Goal: Task Accomplishment & Management: Manage account settings

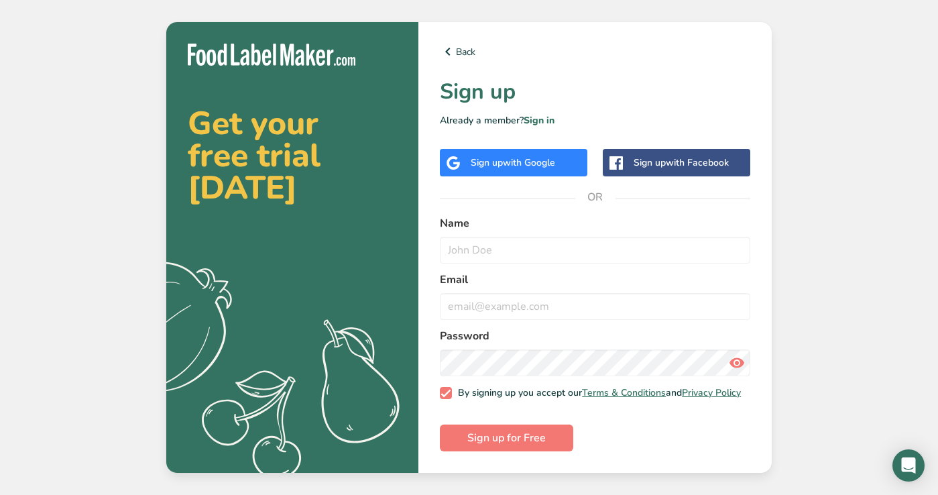
click at [642, 157] on div "Sign up with Facebook" at bounding box center [681, 163] width 95 height 14
click at [555, 164] on span "with Google" at bounding box center [529, 162] width 52 height 13
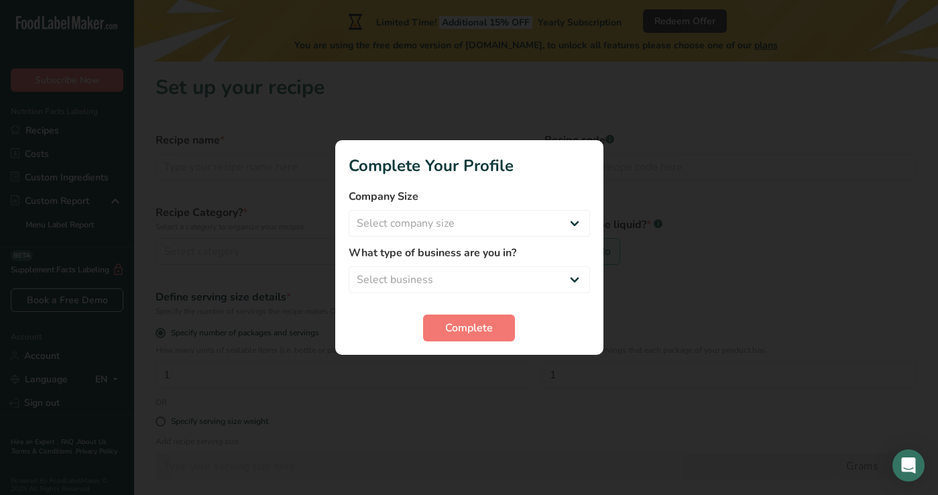
click at [614, 345] on div at bounding box center [469, 247] width 938 height 495
select select "1"
click at [471, 325] on span "Complete" at bounding box center [469, 328] width 48 height 16
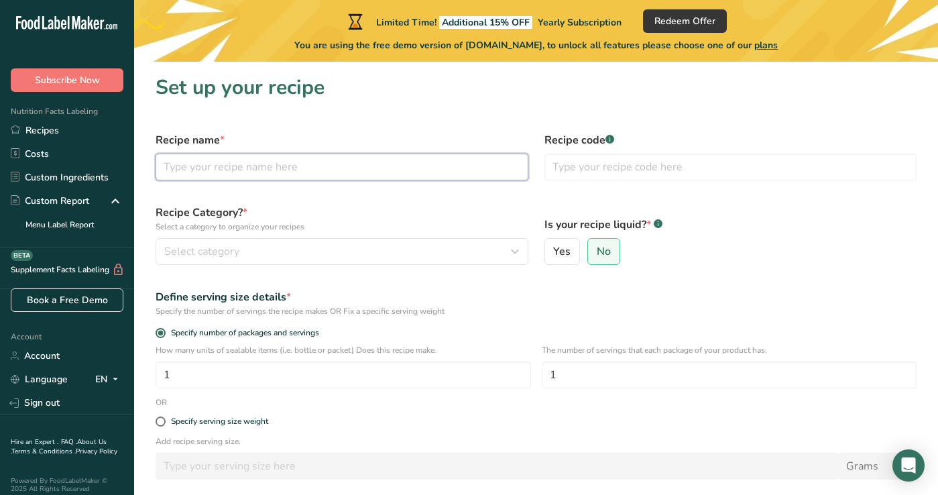
click at [304, 168] on input "text" at bounding box center [342, 167] width 373 height 27
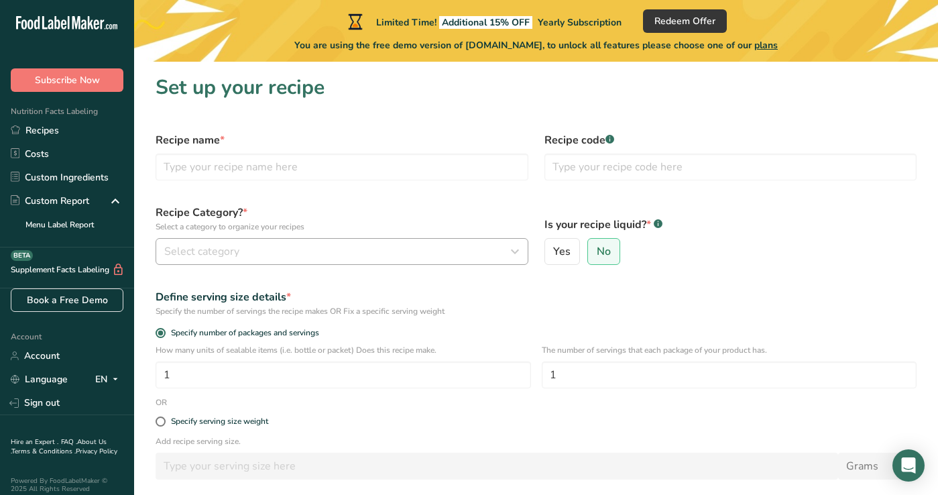
click at [489, 252] on div "Select category" at bounding box center [337, 251] width 347 height 16
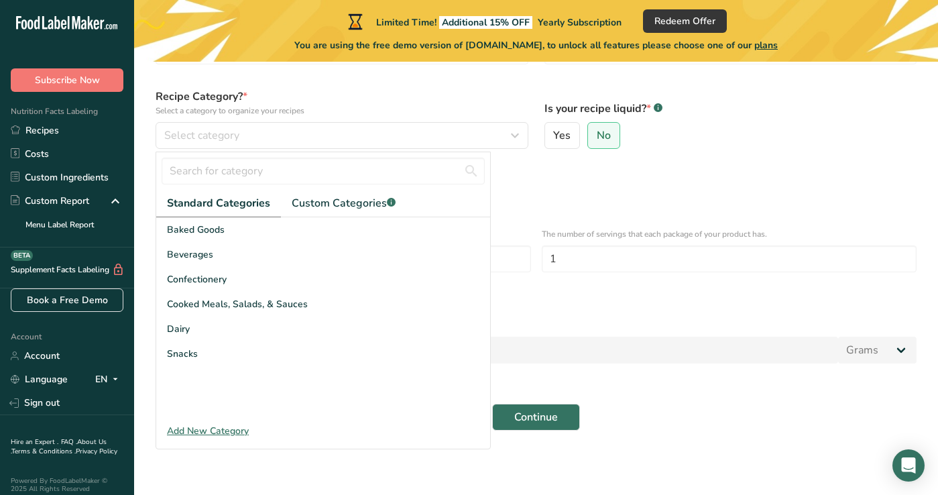
scroll to position [116, 0]
click at [242, 429] on div "Add New Category" at bounding box center [323, 431] width 334 height 14
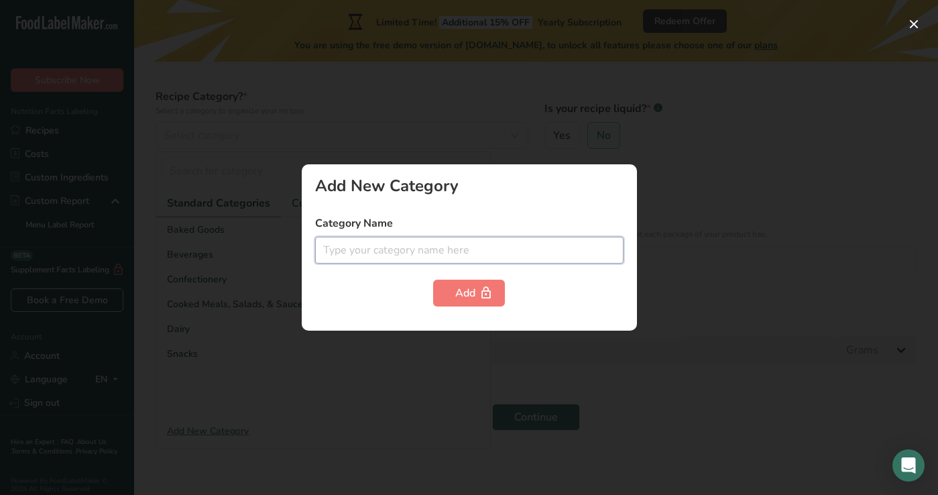
click at [379, 253] on input "text" at bounding box center [469, 250] width 308 height 27
type input "sausage"
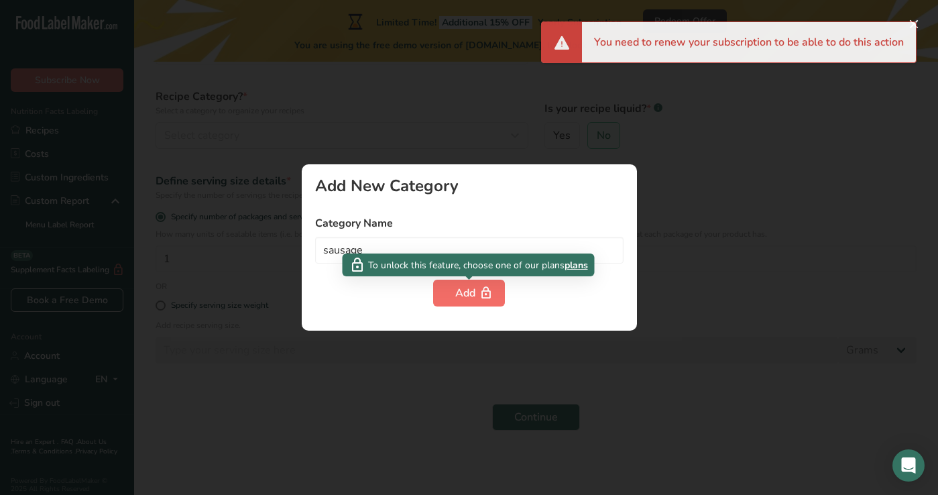
click at [488, 295] on icon "button" at bounding box center [485, 293] width 13 height 21
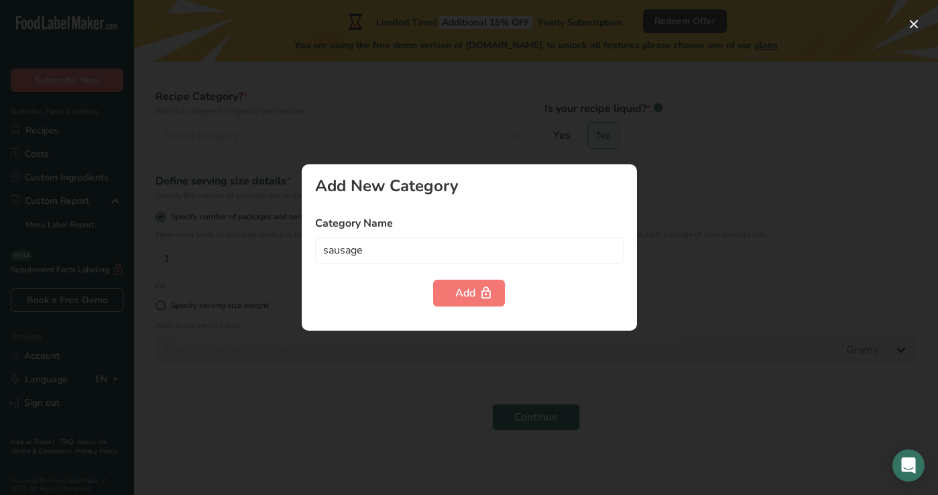
click at [695, 337] on div at bounding box center [469, 247] width 938 height 495
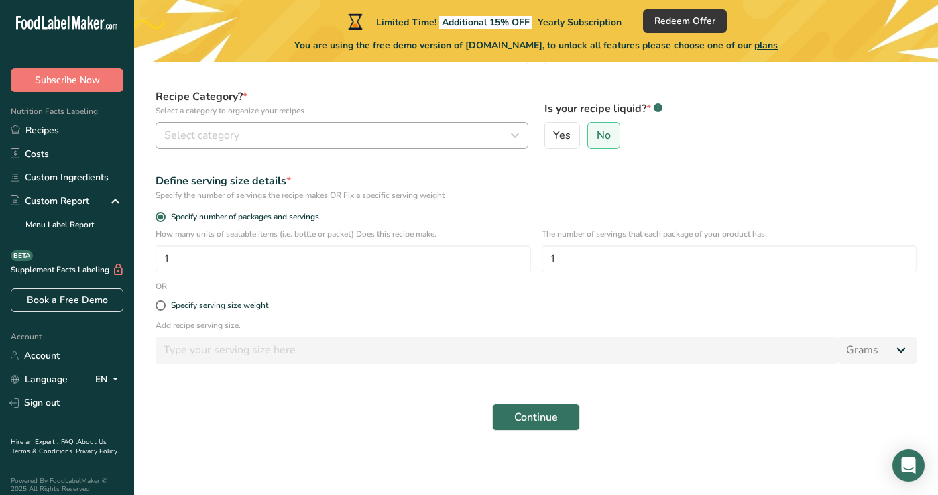
click at [519, 134] on icon "button" at bounding box center [515, 135] width 16 height 24
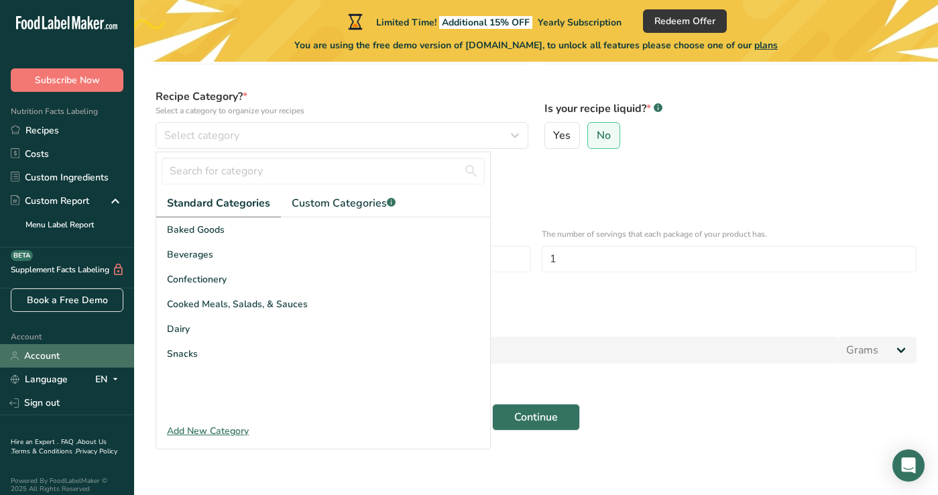
click at [54, 363] on link "Account" at bounding box center [67, 355] width 134 height 23
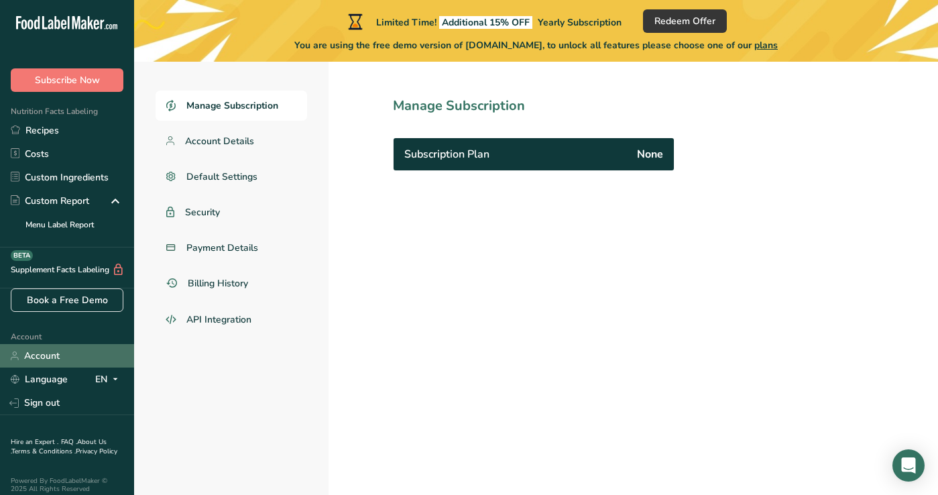
scroll to position [62, 0]
click at [247, 138] on span "Account Details" at bounding box center [220, 141] width 70 height 14
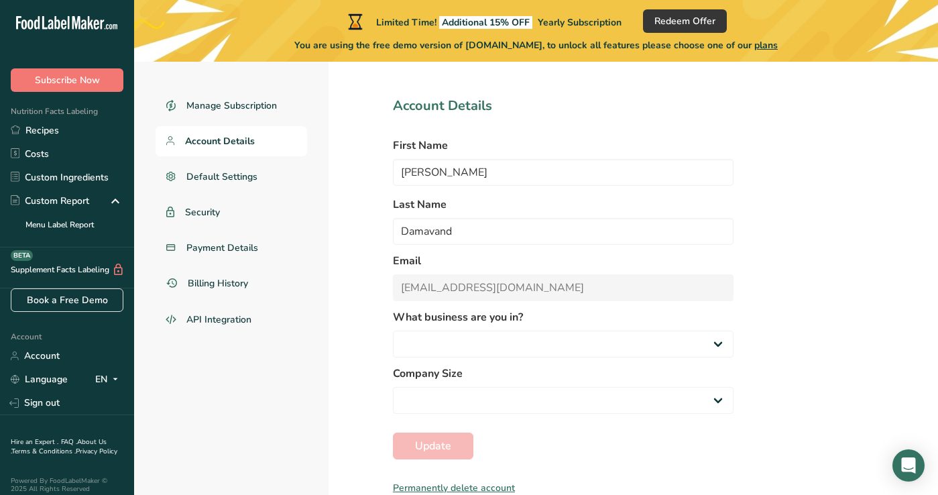
select select
click at [256, 106] on span "Manage Subscription" at bounding box center [232, 106] width 92 height 14
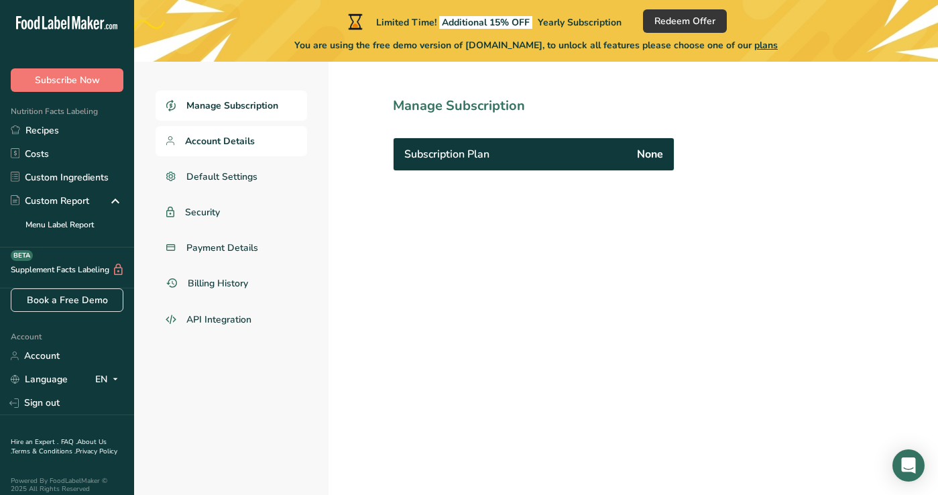
click at [245, 129] on link "Account Details" at bounding box center [232, 141] width 152 height 30
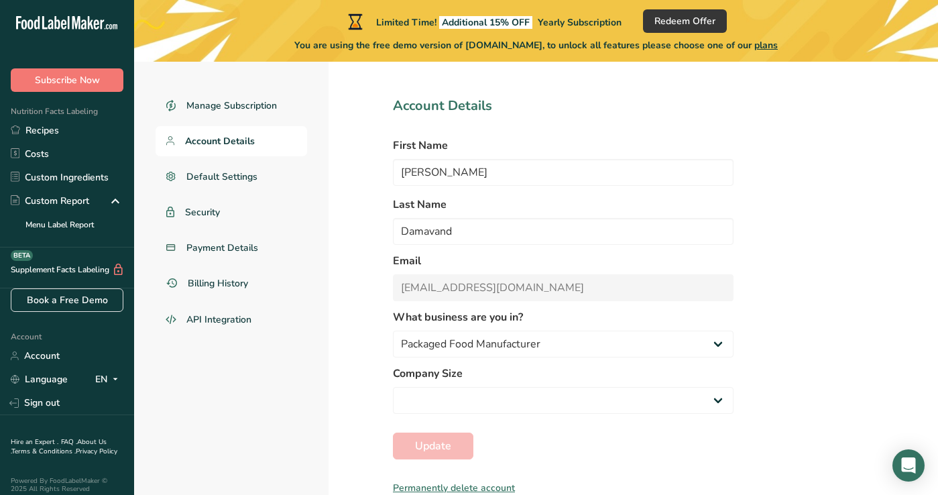
select select
click at [461, 488] on div "Permanently delete account" at bounding box center [563, 488] width 341 height 14
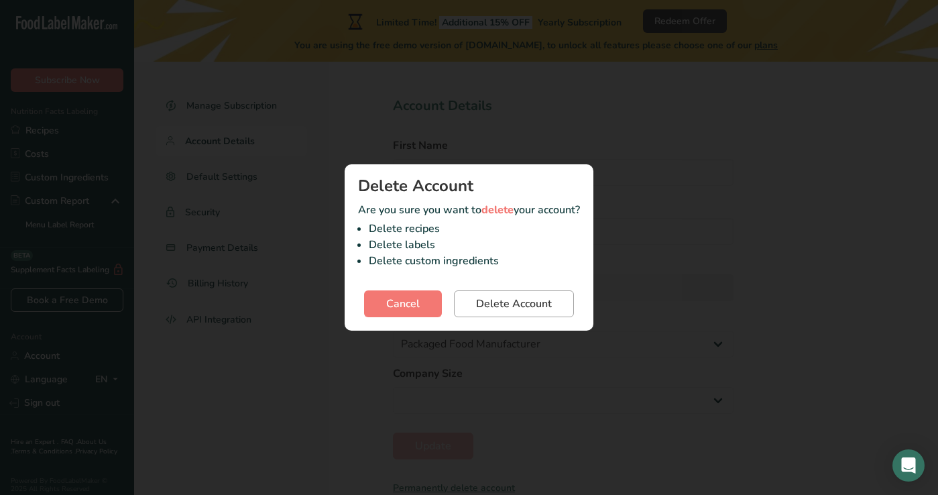
click at [523, 302] on span "Delete Account" at bounding box center [514, 304] width 76 height 16
